Goal: Share content: Share content

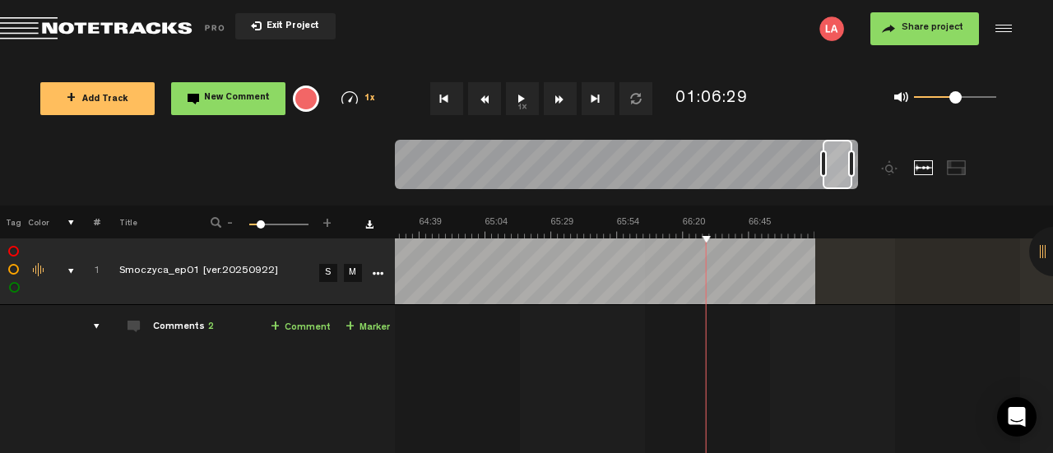
scroll to position [0, 10122]
click at [107, 26] on span "Return to Project List" at bounding box center [115, 28] width 230 height 23
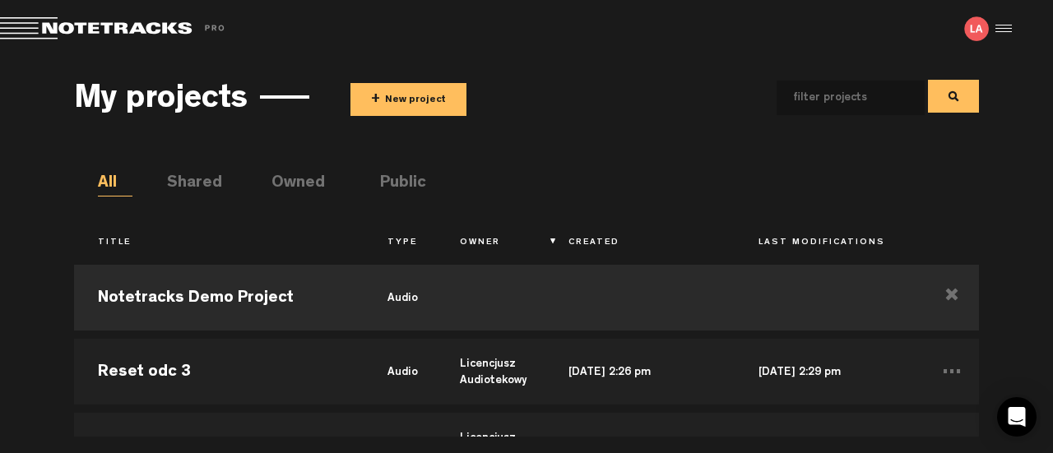
click at [402, 95] on button "+ New project" at bounding box center [408, 99] width 116 height 33
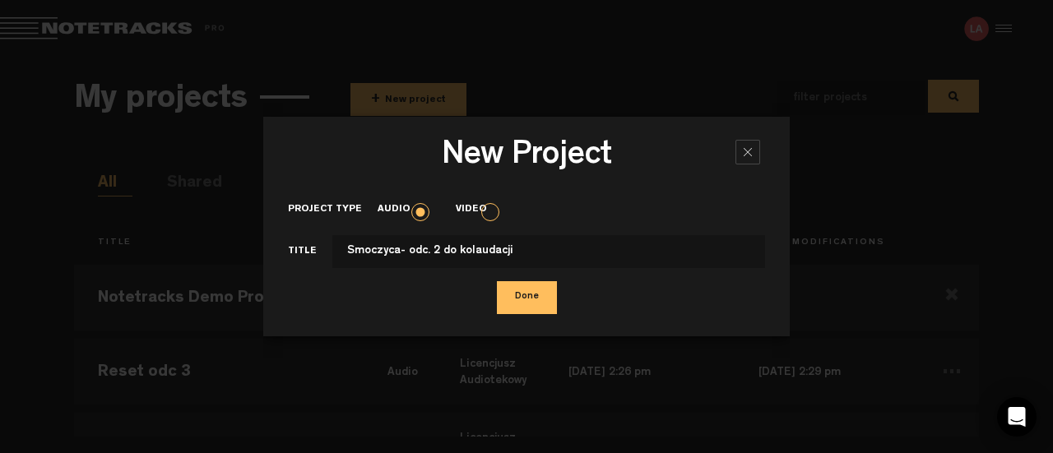
type input "Smoczyca- odc. 2 do kolaudacji"
click at [530, 299] on button "Done" at bounding box center [527, 297] width 60 height 33
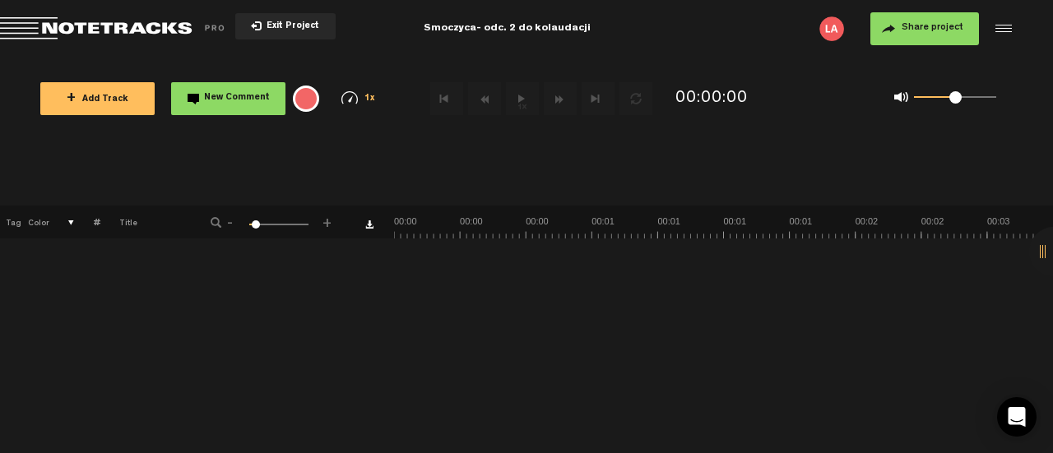
click at [851, 281] on div "+ New drawing Tag Color # Title - 1 100 6 +" at bounding box center [526, 330] width 1053 height 248
click at [98, 84] on button "+ Add Track" at bounding box center [97, 98] width 114 height 33
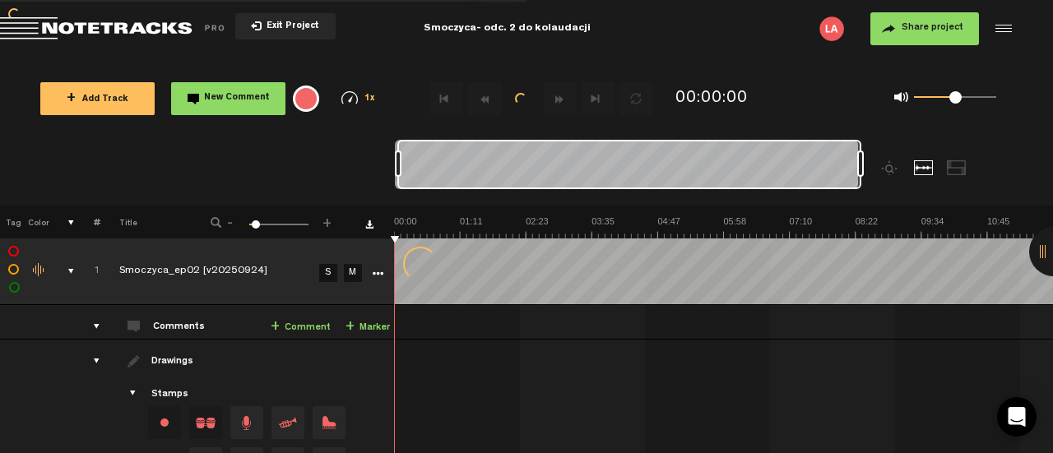
click at [900, 30] on button "Share project" at bounding box center [924, 28] width 109 height 33
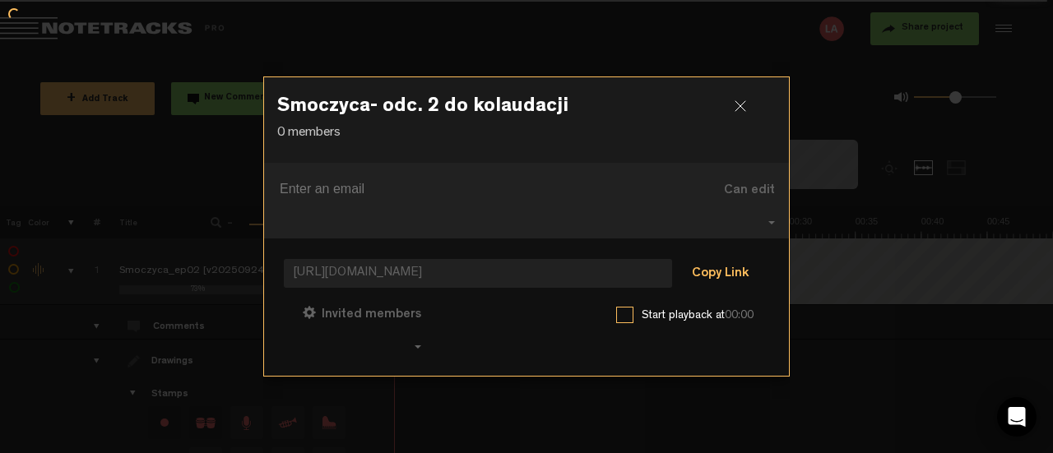
click at [734, 262] on button "Copy Link" at bounding box center [720, 274] width 90 height 33
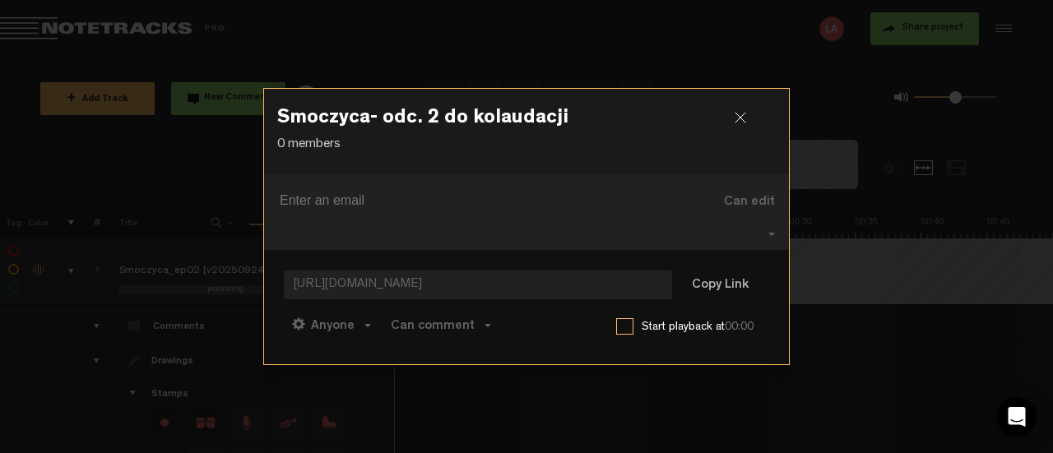
click at [745, 129] on div at bounding box center [747, 124] width 25 height 25
click at [741, 133] on div at bounding box center [747, 124] width 25 height 25
click at [804, 369] on div at bounding box center [526, 226] width 1053 height 453
click at [738, 127] on div at bounding box center [747, 124] width 25 height 25
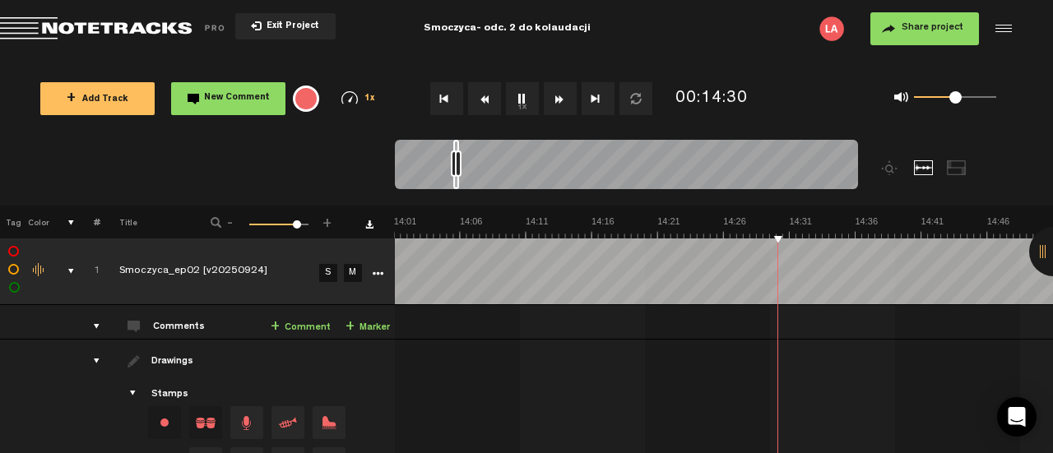
scroll to position [0, 11070]
